Goal: Task Accomplishment & Management: Complete application form

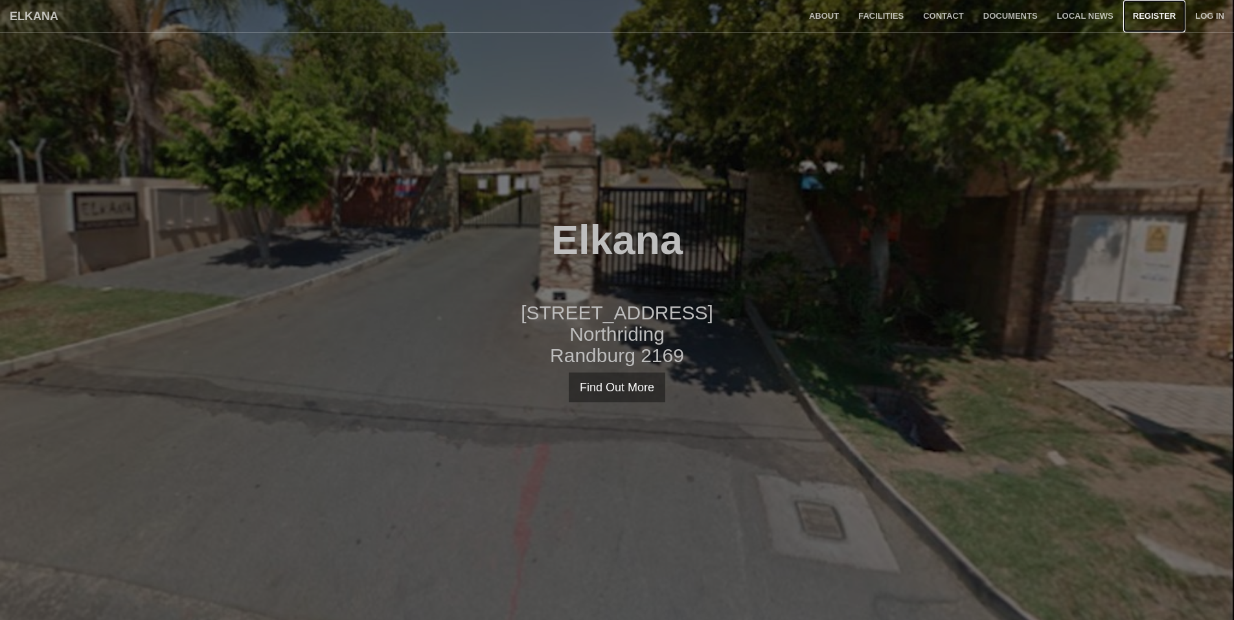
click at [1149, 18] on link "Register" at bounding box center [1154, 16] width 62 height 32
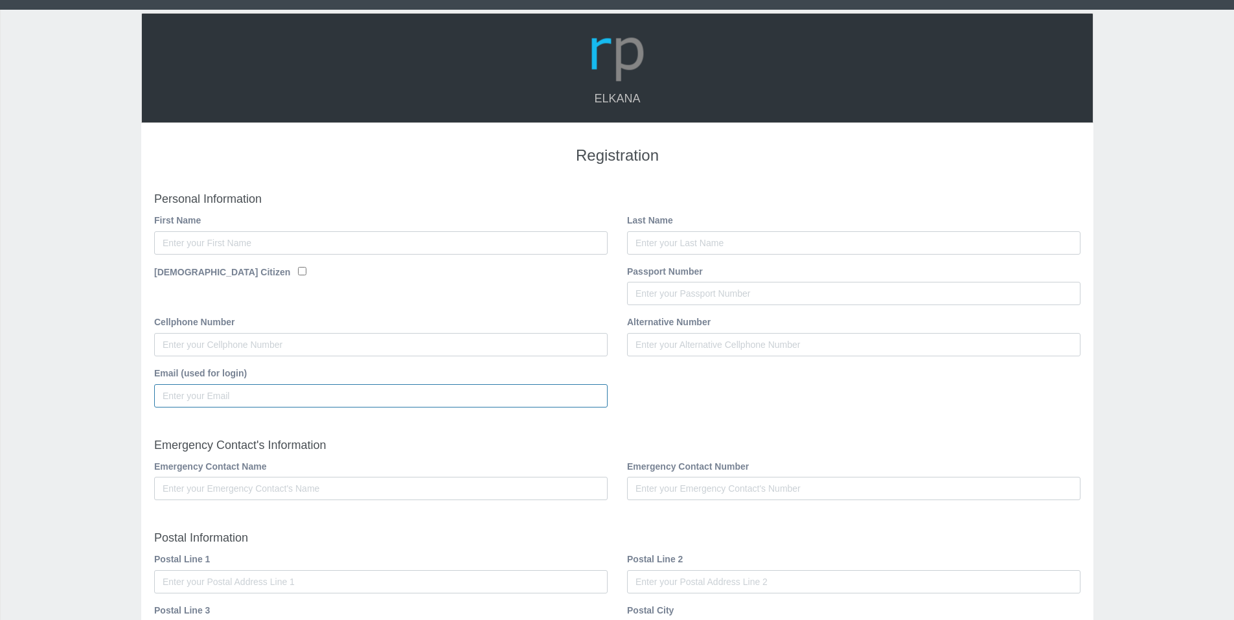
type input "[EMAIL_ADDRESS][DOMAIN_NAME]"
click at [251, 240] on input "First Name" at bounding box center [381, 242] width 454 height 23
type input "Mariette"
type input "Janse van Rensburg"
click at [259, 275] on div "South African Citizen" at bounding box center [381, 273] width 454 height 19
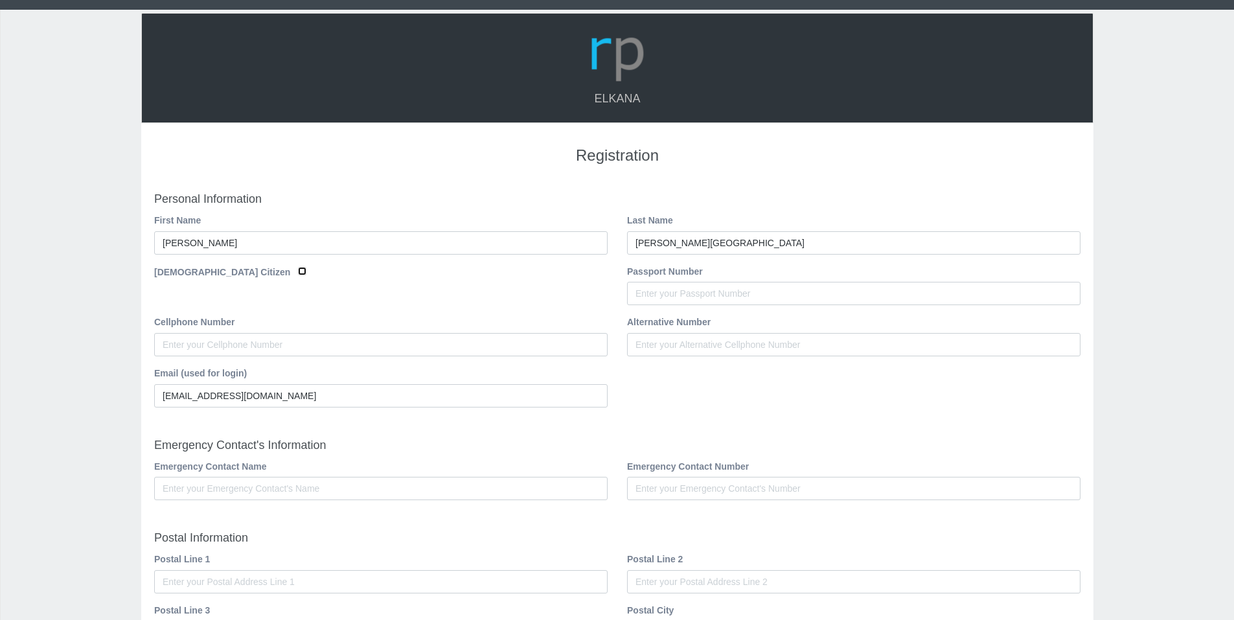
click at [298, 270] on input "South African Citizen" at bounding box center [302, 271] width 8 height 8
checkbox input "true"
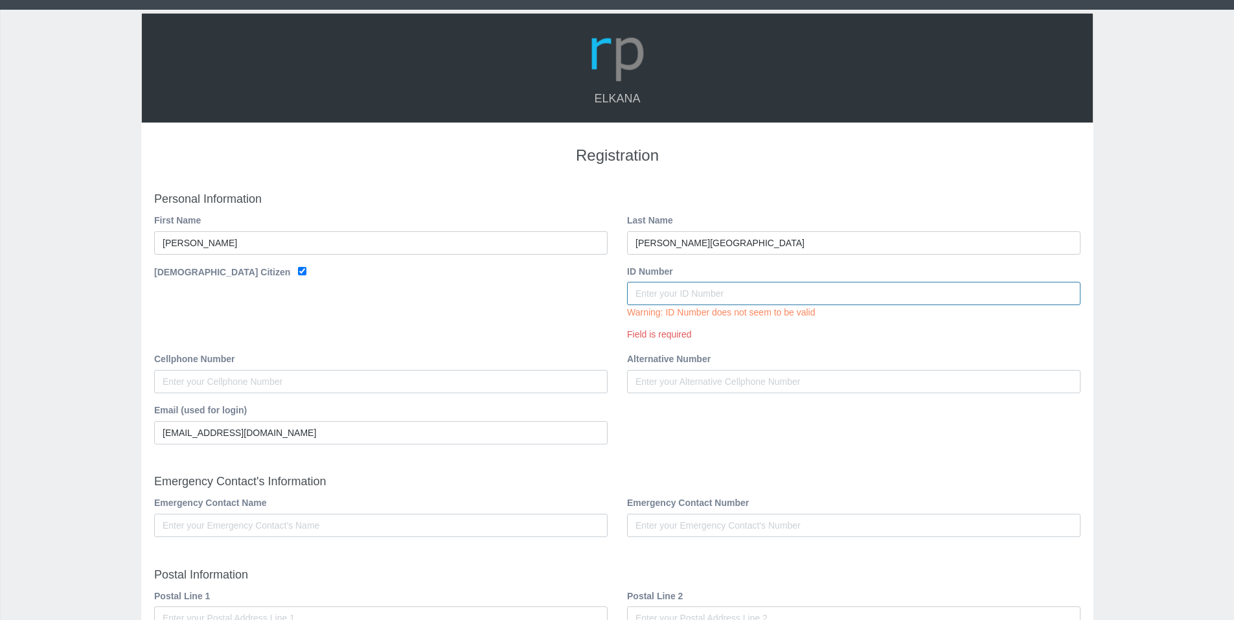
click at [706, 296] on input "ID Number" at bounding box center [854, 293] width 454 height 23
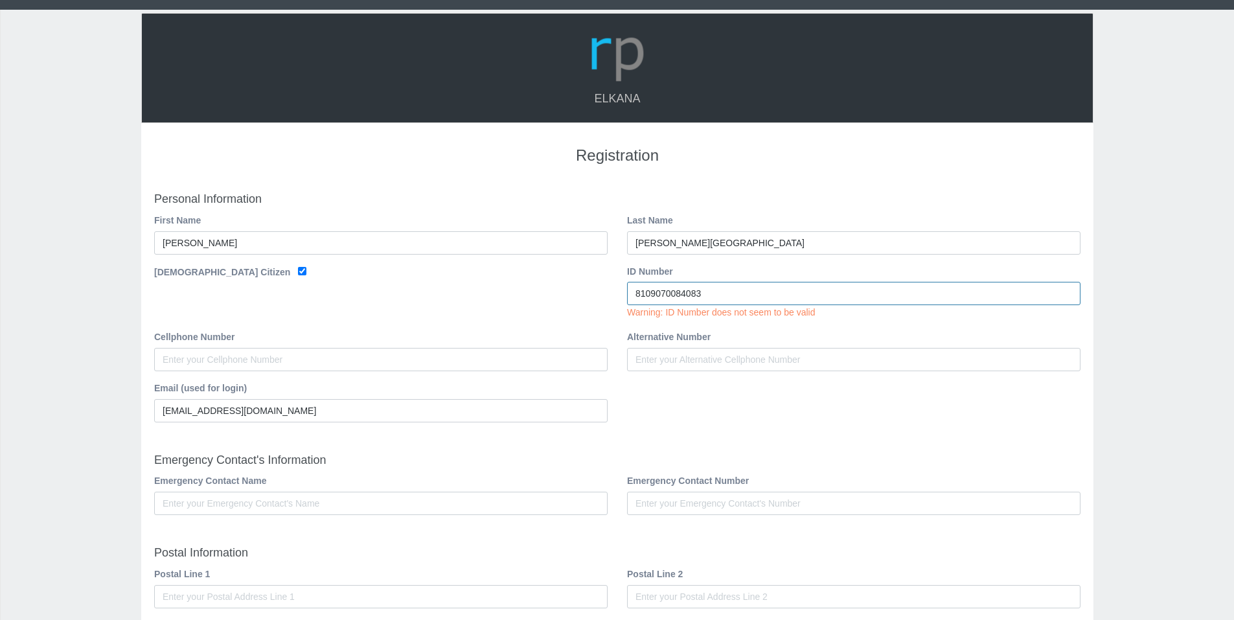
click at [762, 293] on input "8109070084083" at bounding box center [854, 293] width 454 height 23
type input "8109070084083"
click at [748, 365] on div "Alternative Number" at bounding box center [853, 355] width 473 height 51
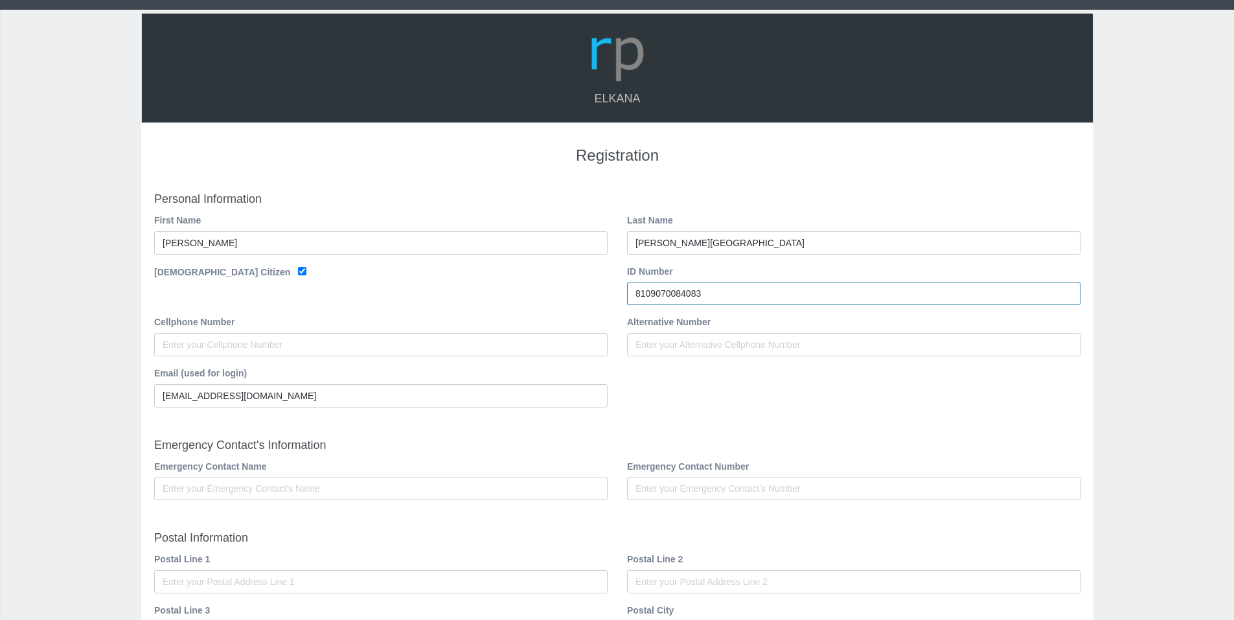
click at [728, 296] on input "8109070084083" at bounding box center [854, 293] width 454 height 23
click at [298, 343] on input "Cellphone Number" at bounding box center [381, 344] width 454 height 23
type input "0824260247"
drag, startPoint x: 281, startPoint y: 396, endPoint x: 162, endPoint y: 393, distance: 119.2
click at [162, 393] on input "[EMAIL_ADDRESS][DOMAIN_NAME]" at bounding box center [381, 395] width 454 height 23
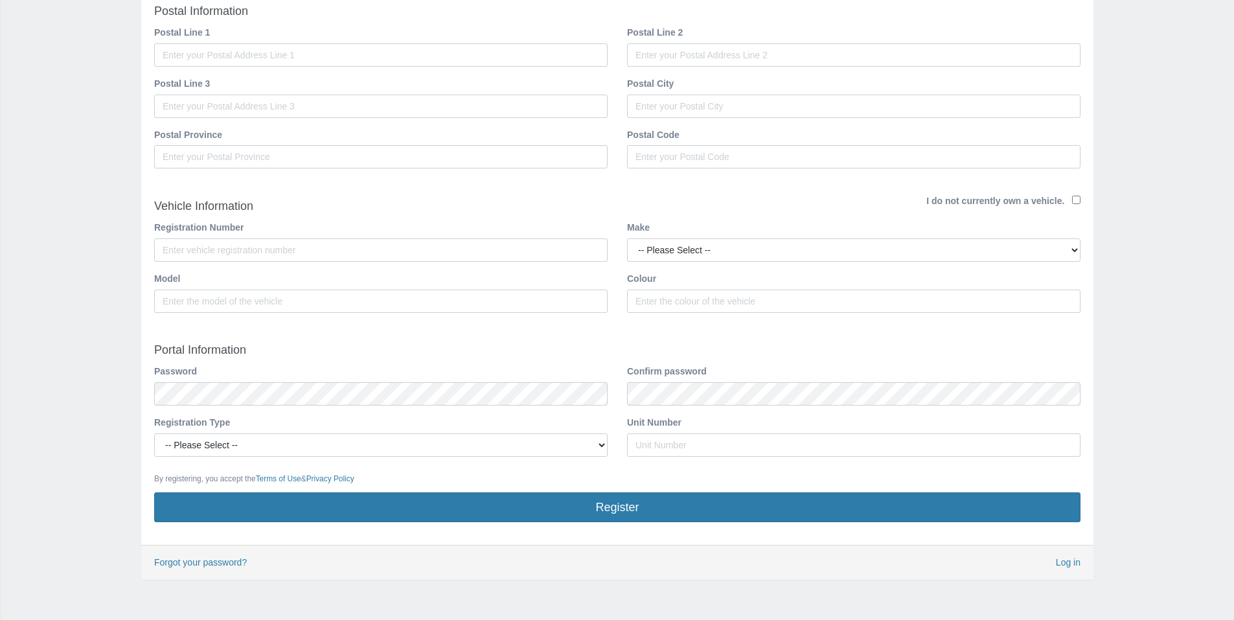
scroll to position [553, 0]
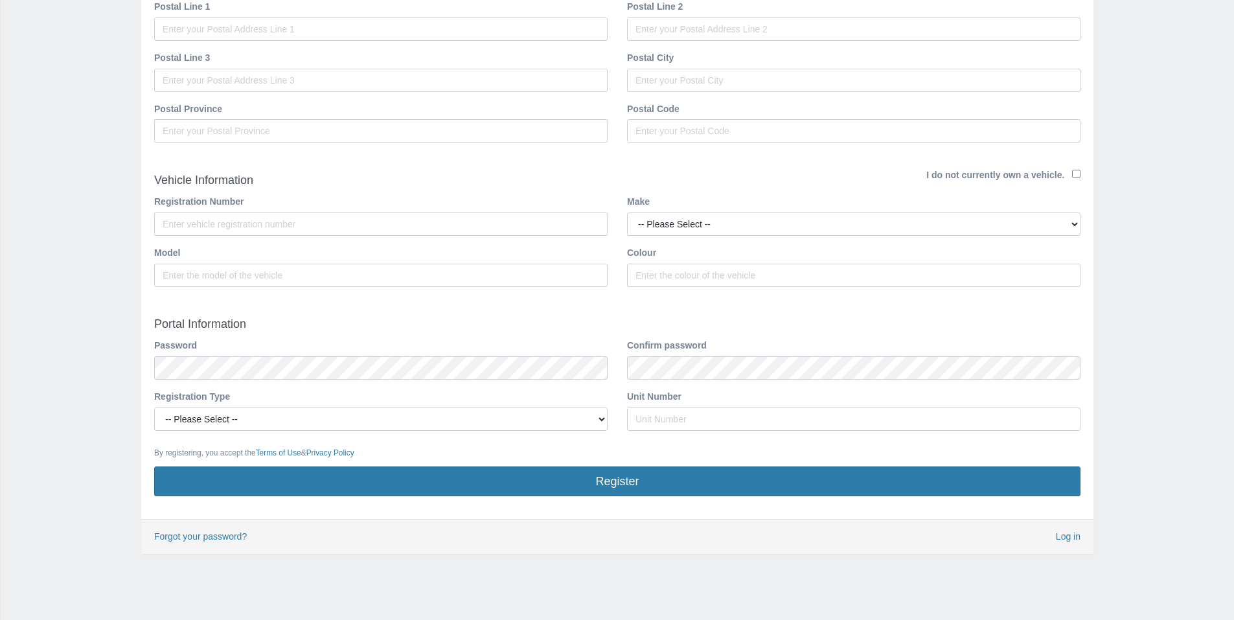
type input "mariettejvrensburg@gmail.com"
click at [143, 369] on div "Registration Personal Information First Name Mariette Last Name Janse van Rensb…" at bounding box center [617, 44] width 952 height 948
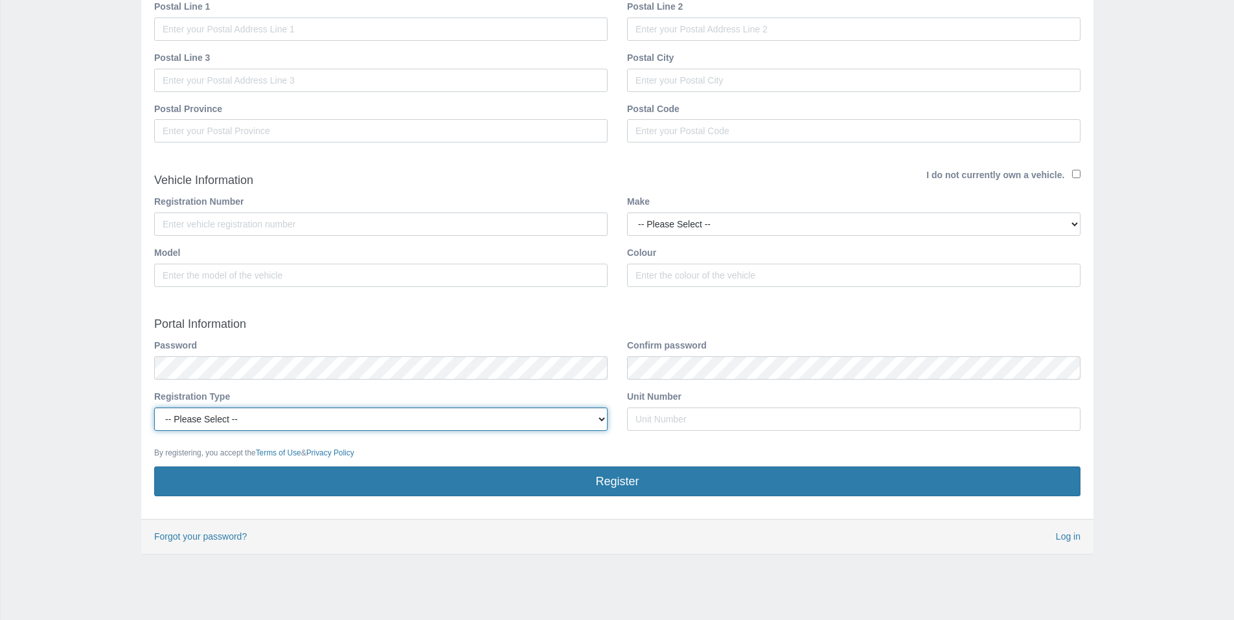
click at [255, 420] on select "-- Please Select -- Managing Agent/Estate Manager Trustee/Director Estate Agent…" at bounding box center [381, 419] width 454 height 23
select select "OWNER"
click at [154, 408] on select "-- Please Select -- Managing Agent/Estate Manager Trustee/Director Estate Agent…" at bounding box center [381, 419] width 454 height 23
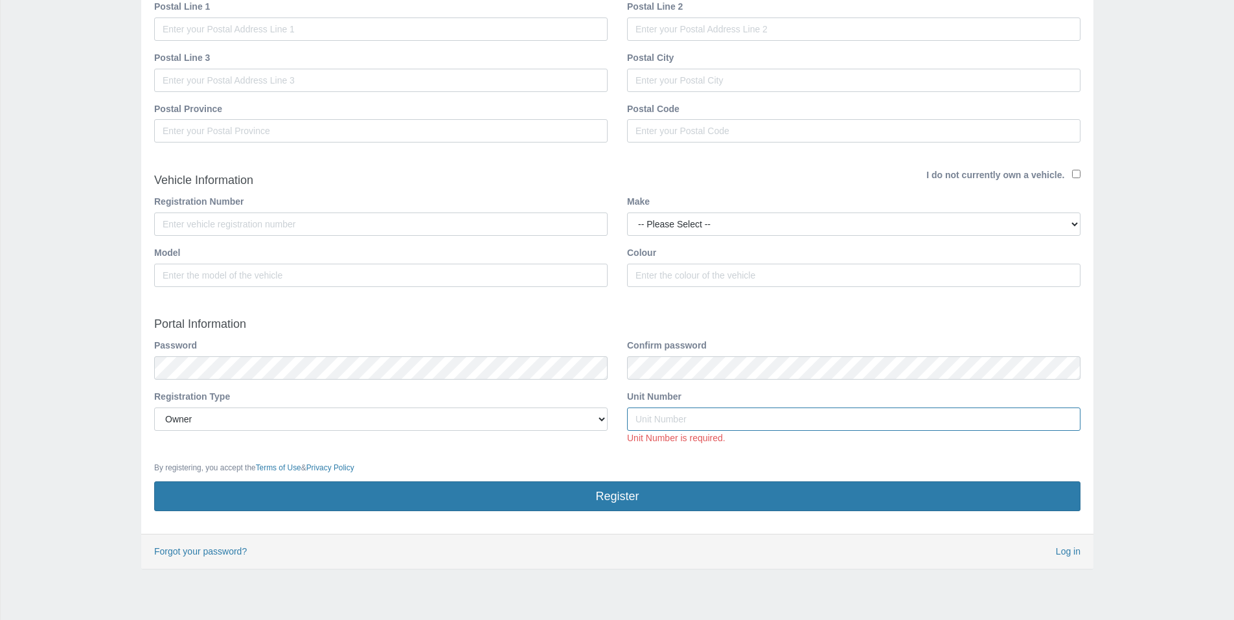
click at [665, 422] on input "Unit Number" at bounding box center [854, 419] width 454 height 23
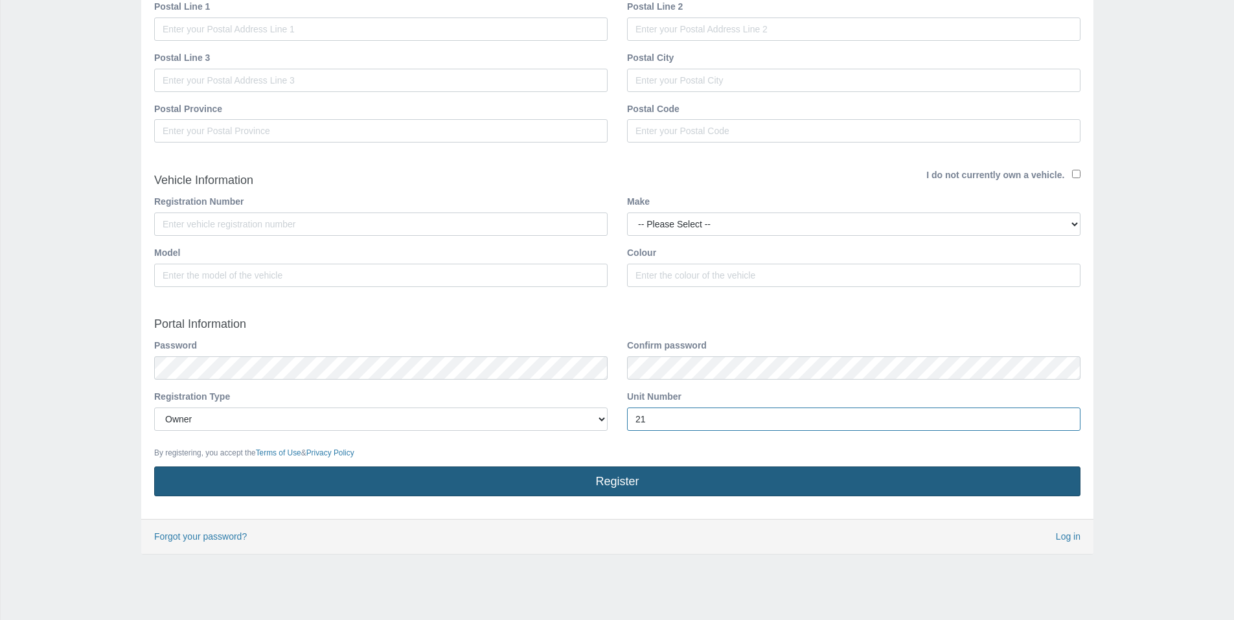
type input "21"
click at [625, 487] on button "Register" at bounding box center [617, 481] width 926 height 30
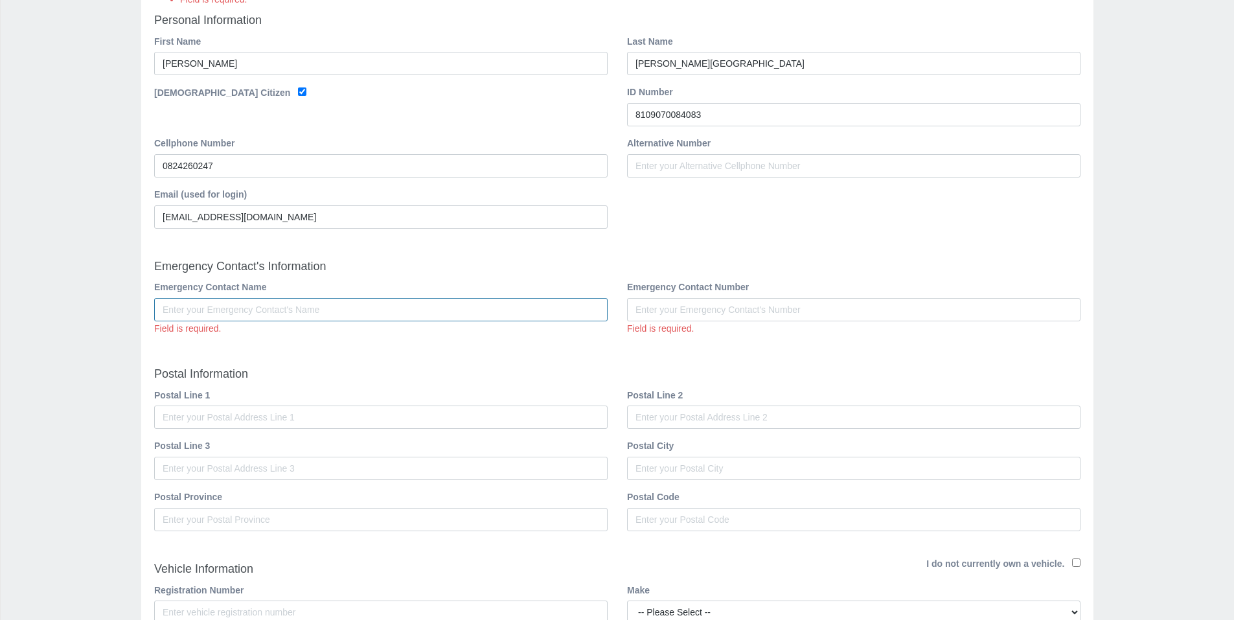
click at [388, 316] on input "Emergency Contact Name" at bounding box center [381, 309] width 454 height 23
type input "0716719266"
click at [654, 316] on input "Emergency Contact Number" at bounding box center [854, 309] width 454 height 23
drag, startPoint x: 304, startPoint y: 311, endPoint x: 115, endPoint y: 309, distance: 188.5
click at [115, 309] on div "Elkana Registration Field is required. Field is required. Field is required. Fi…" at bounding box center [617, 390] width 1234 height 1296
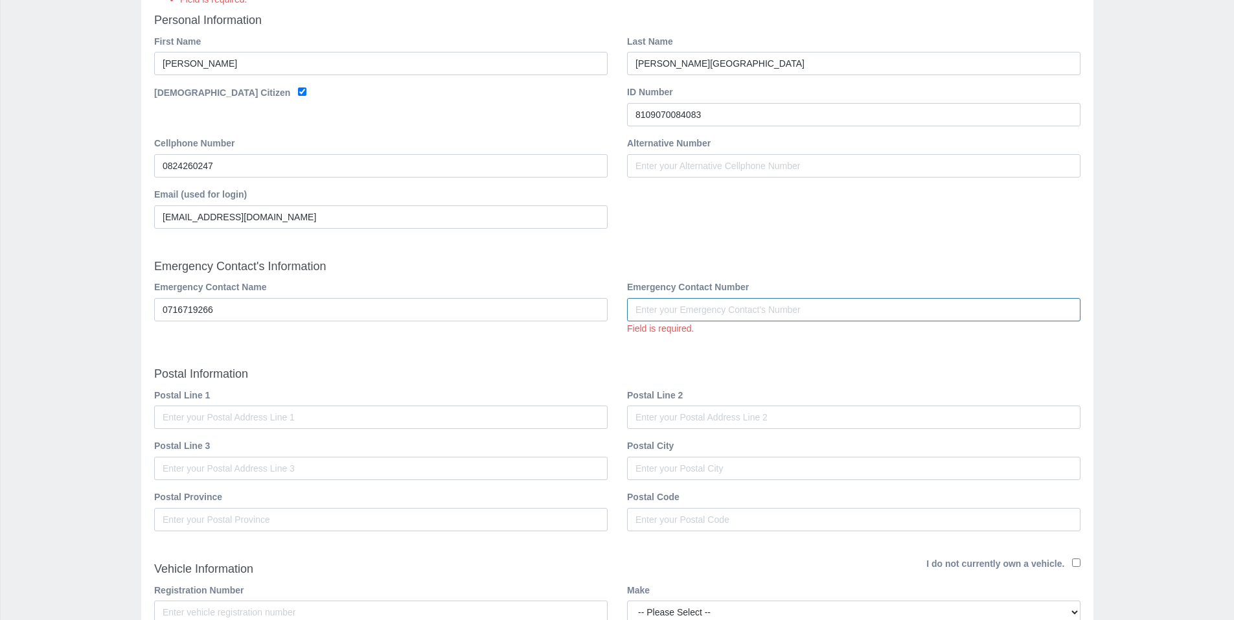
click at [663, 310] on input "Emergency Contact Number" at bounding box center [854, 309] width 454 height 23
paste input "0716719266"
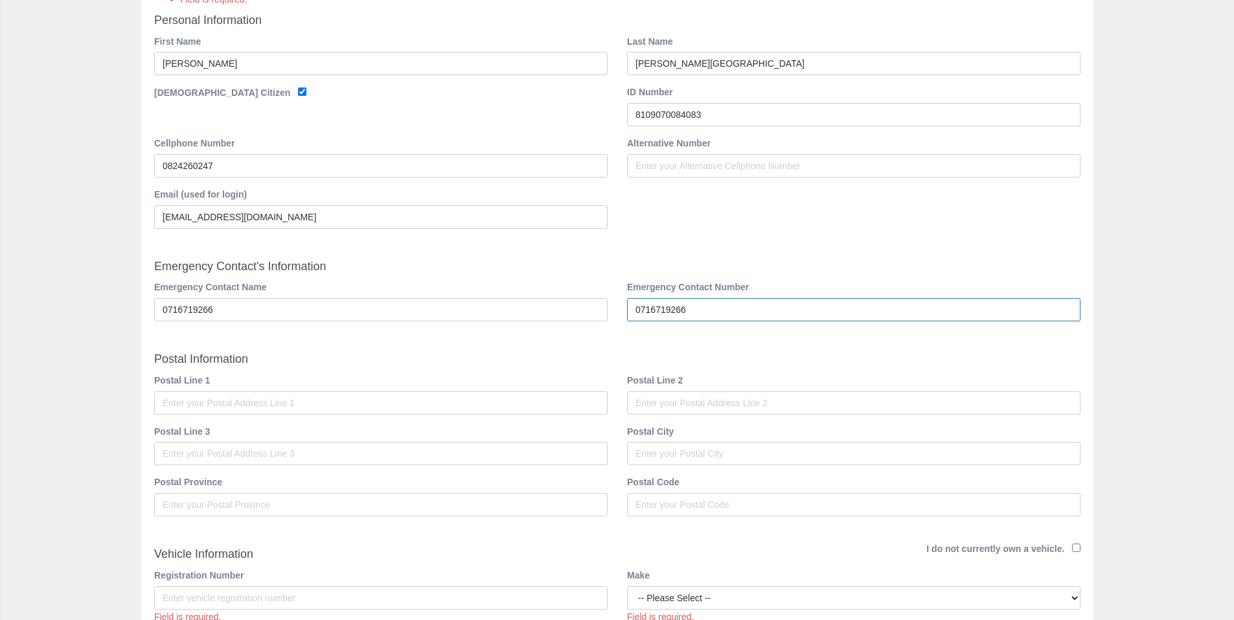
type input "0716719266"
drag, startPoint x: 413, startPoint y: 311, endPoint x: 117, endPoint y: 313, distance: 296.1
click at [117, 313] on div "Elkana Registration Field is required. Field is required. Field is required. Fi…" at bounding box center [617, 382] width 1234 height 1281
type input "Nickey"
click at [111, 310] on div "Elkana Registration Field is required. Field is required. Field is required. Fi…" at bounding box center [617, 382] width 1234 height 1281
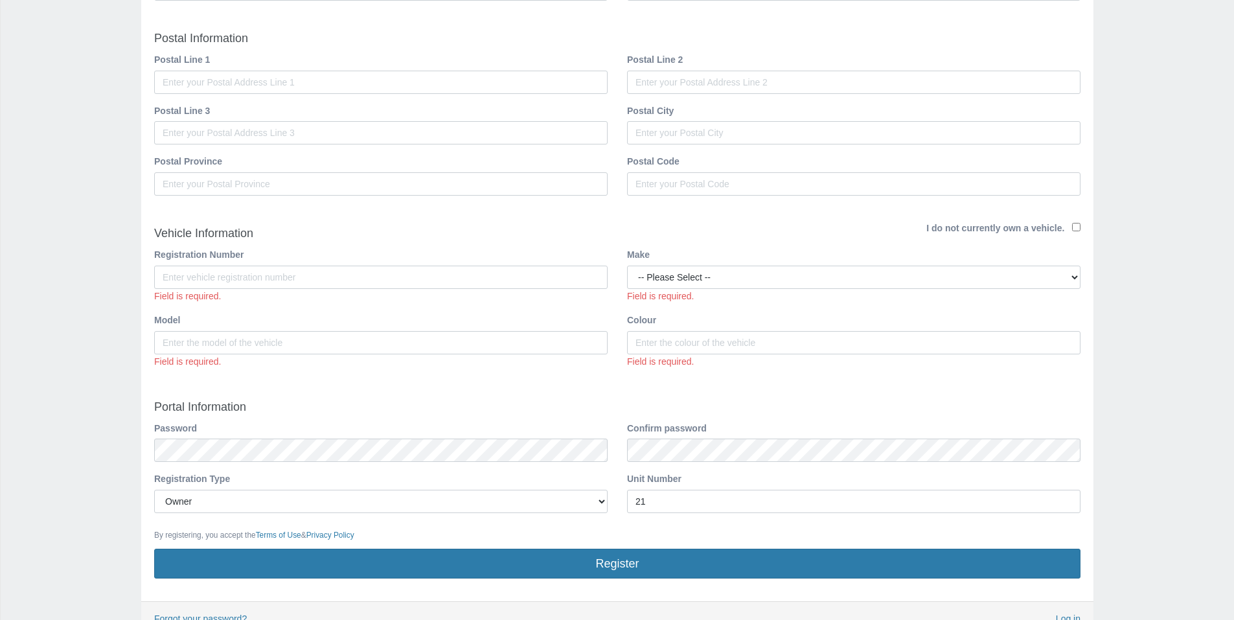
scroll to position [592, 0]
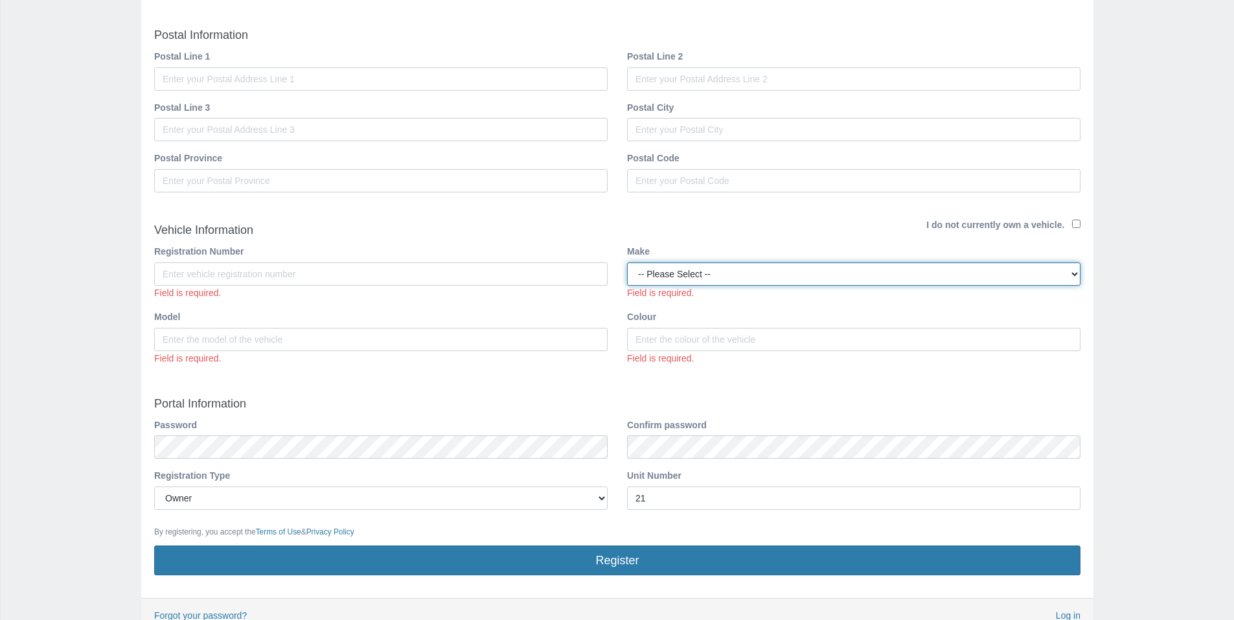
click at [734, 277] on select "-- Please Select -- Abarth AC Cars Alfa Romeo Aston Martin Audi B.A.W Bentley B…" at bounding box center [854, 273] width 454 height 23
select select "Renault"
click at [627, 262] on select "-- Please Select -- Abarth AC Cars Alfa Romeo Aston Martin Audi B.A.W Bentley B…" at bounding box center [854, 273] width 454 height 23
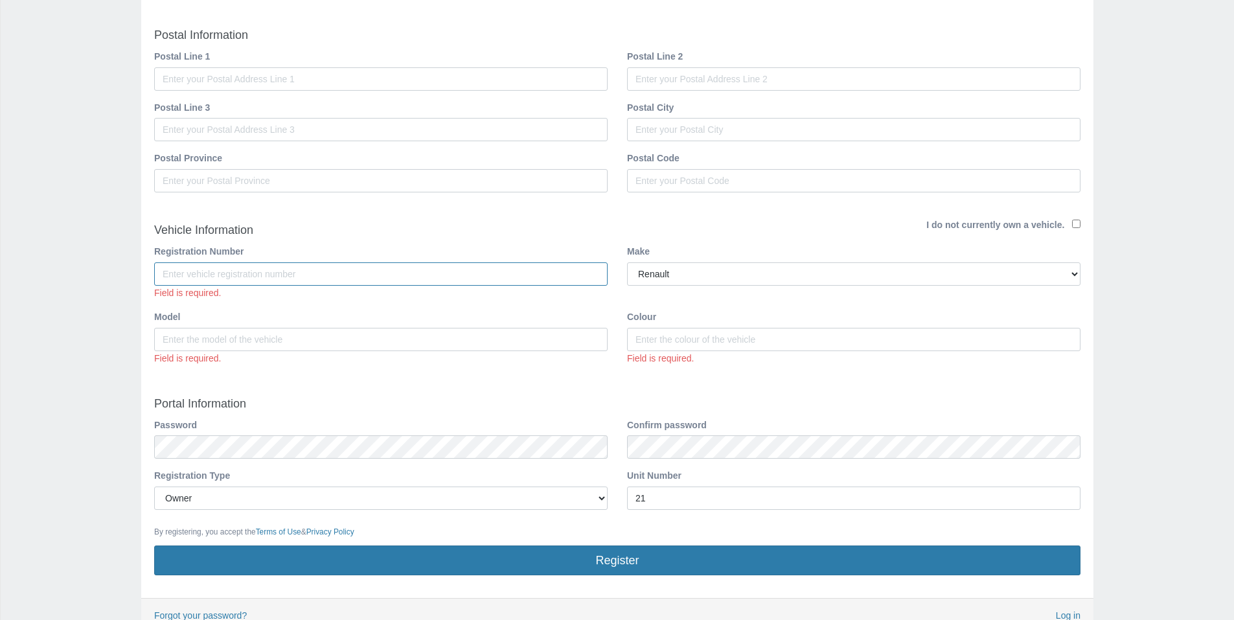
click at [317, 281] on input "Registration Number" at bounding box center [381, 273] width 454 height 23
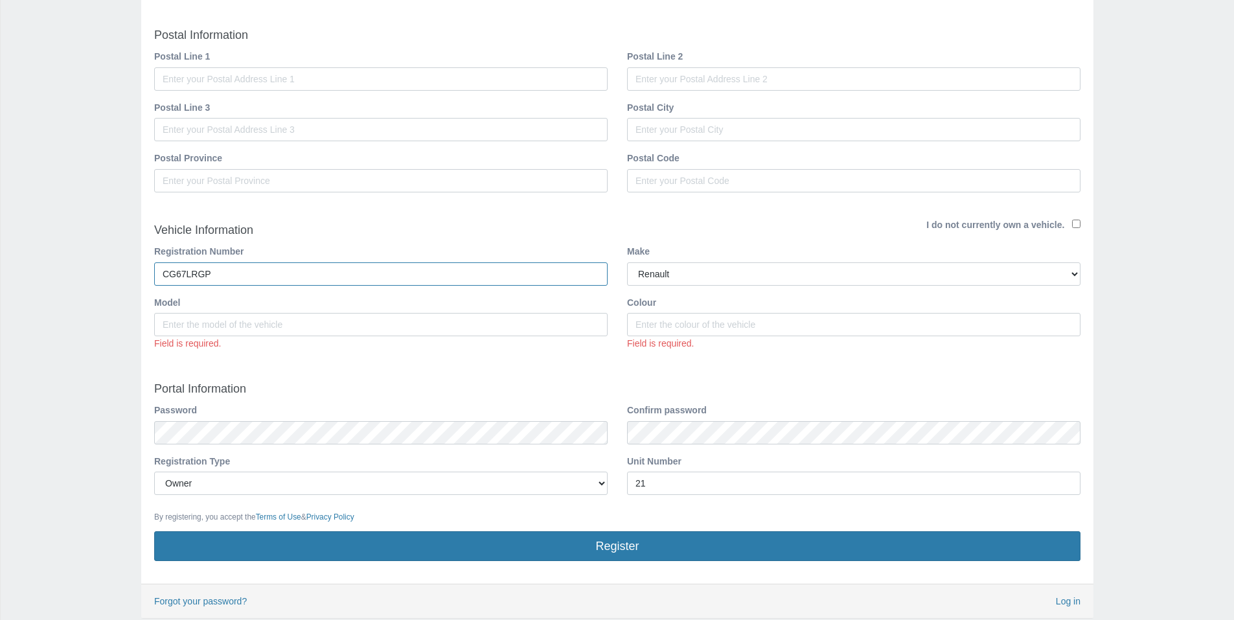
type input "CG67LRGP"
click at [293, 328] on input "Model" at bounding box center [381, 324] width 454 height 23
type input "Koleos"
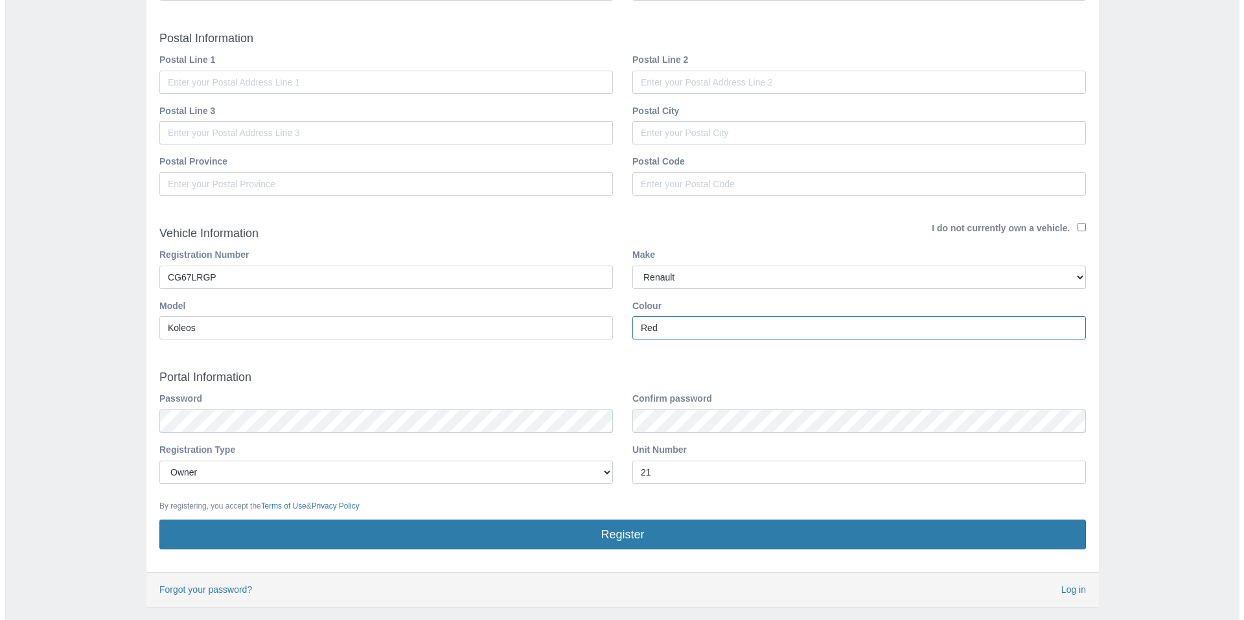
scroll to position [641, 0]
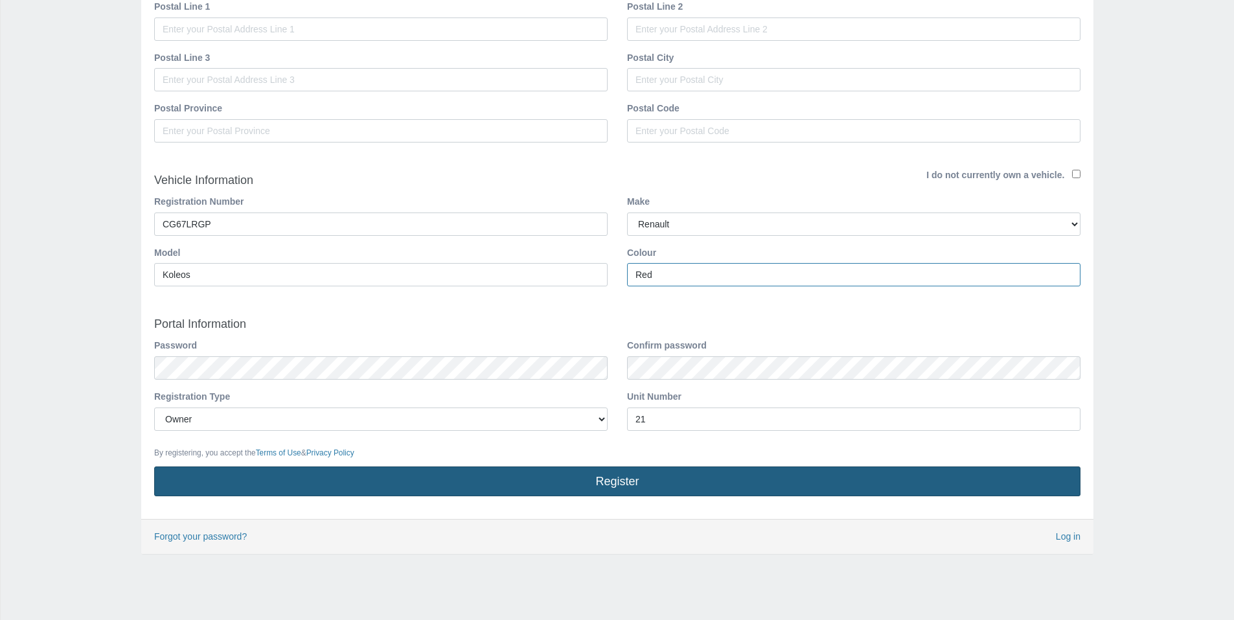
type input "Red"
click at [628, 477] on button "Register" at bounding box center [617, 481] width 926 height 30
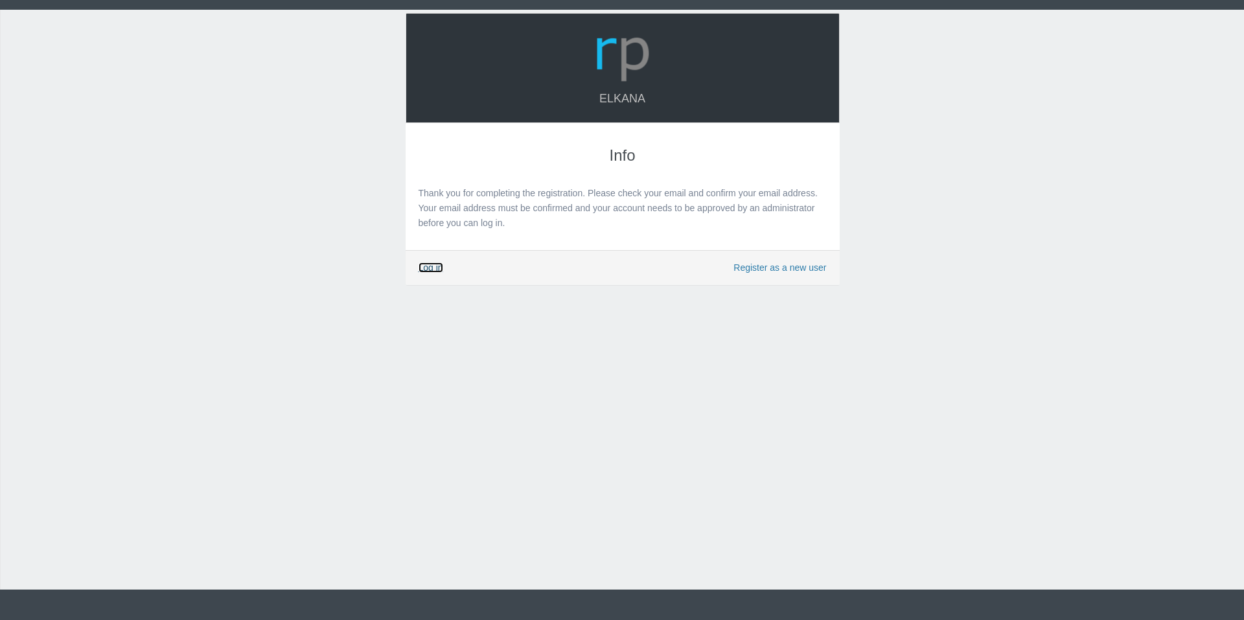
click at [425, 266] on link "Log in" at bounding box center [431, 267] width 25 height 10
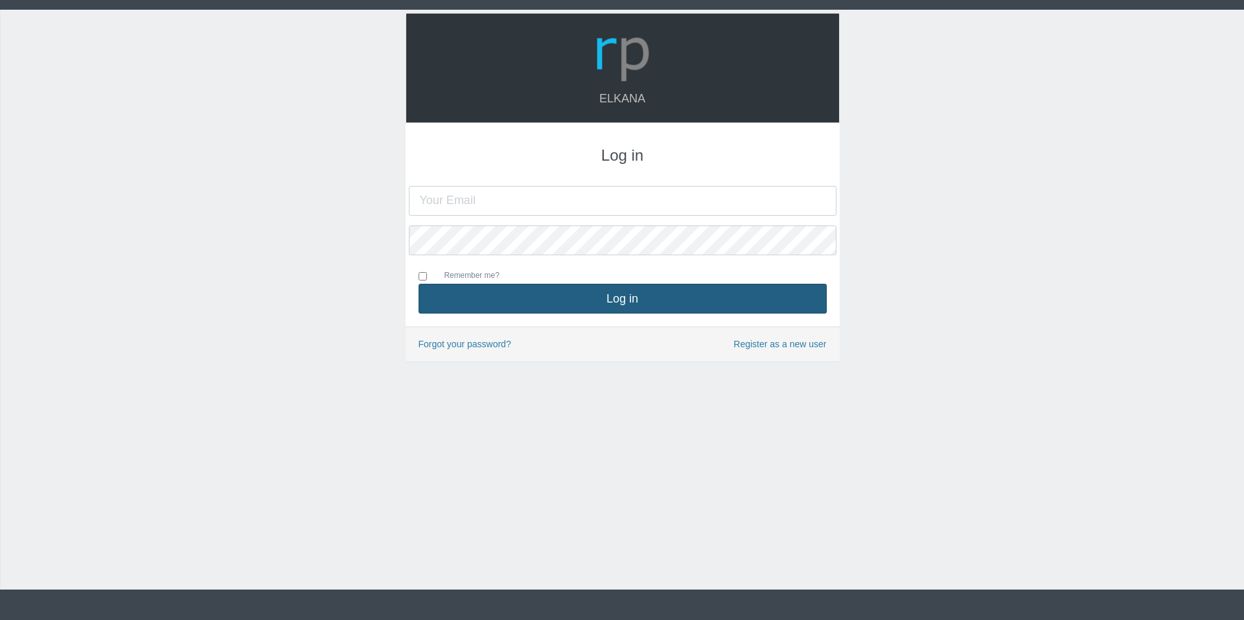
type input "[EMAIL_ADDRESS][DOMAIN_NAME]"
click at [550, 306] on button "Log in" at bounding box center [623, 299] width 408 height 30
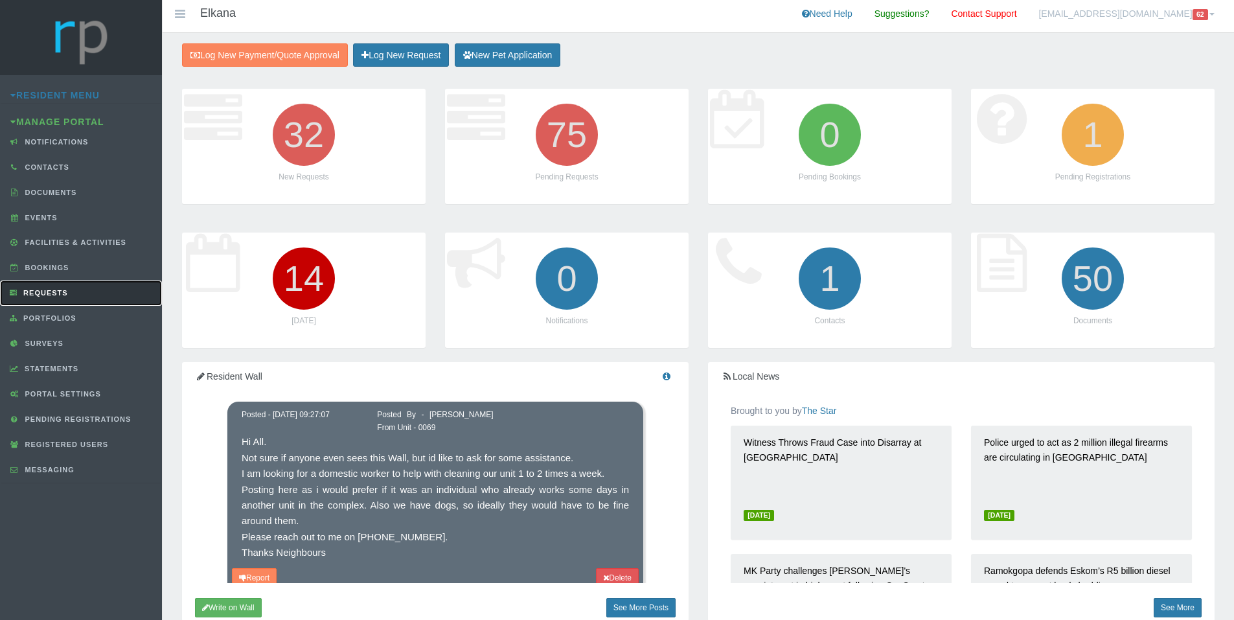
click at [53, 294] on span "Requests" at bounding box center [44, 293] width 48 height 8
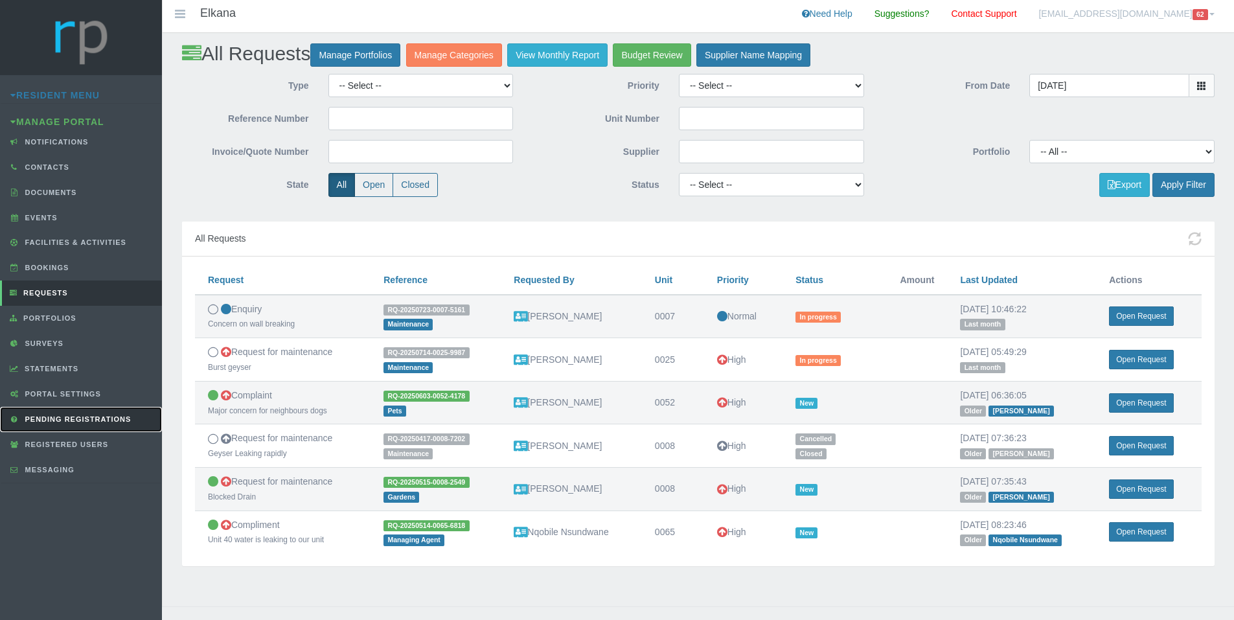
click at [63, 421] on span "Pending Registrations" at bounding box center [76, 419] width 109 height 8
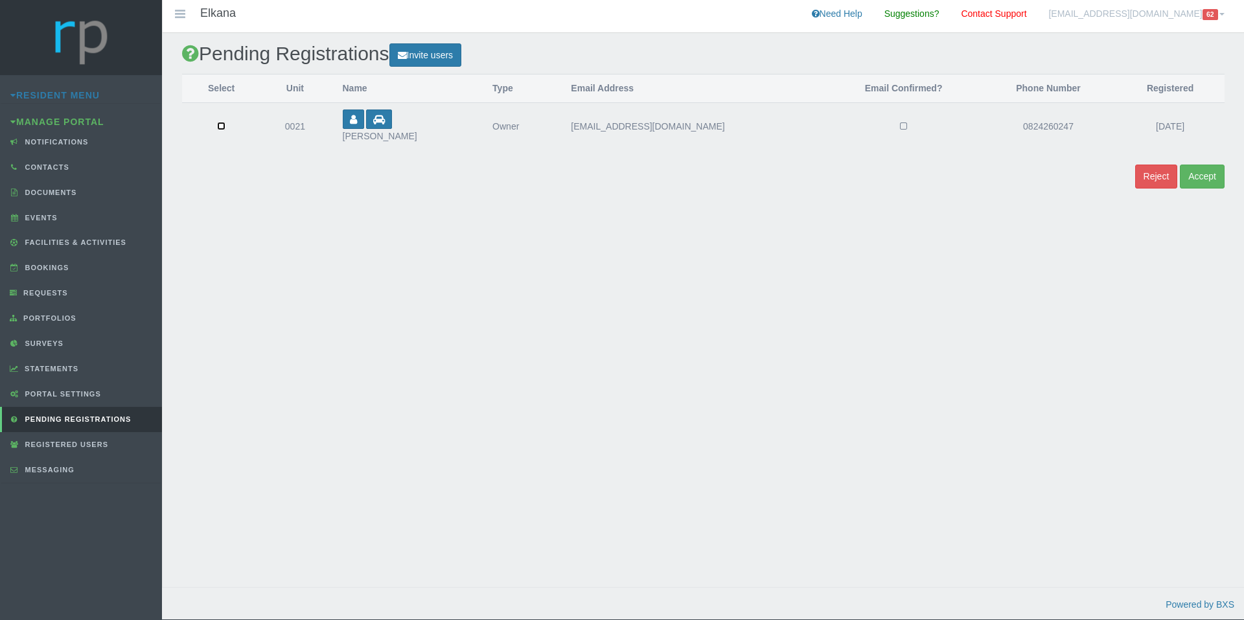
click at [223, 128] on input "checkbox" at bounding box center [221, 126] width 8 height 8
checkbox input "true"
click at [1206, 180] on button "Accept" at bounding box center [1202, 177] width 45 height 24
